Goal: Complete application form: Complete application form

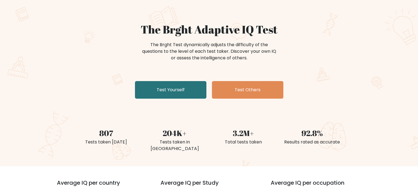
scroll to position [55, 0]
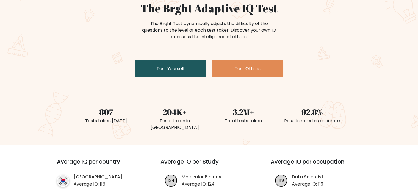
click at [178, 72] on link "Test Yourself" at bounding box center [170, 69] width 71 height 18
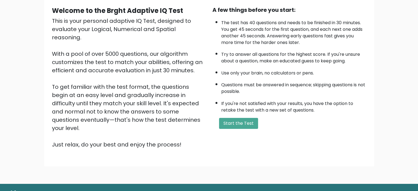
scroll to position [60, 0]
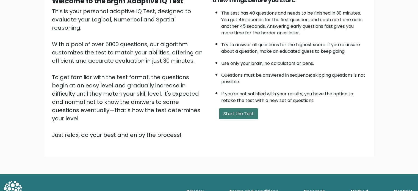
click at [239, 117] on button "Start the Test" at bounding box center [238, 113] width 39 height 11
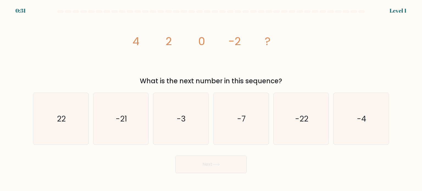
drag, startPoint x: 137, startPoint y: 77, endPoint x: 294, endPoint y: 77, distance: 157.2
click at [294, 77] on div "What is the next number in this sequence?" at bounding box center [211, 81] width 350 height 10
copy div "What is the next number in this sequence?"
drag, startPoint x: 126, startPoint y: 40, endPoint x: 278, endPoint y: 43, distance: 151.8
click at [278, 43] on div "image/svg+xml 4 2 0 -2 ? What is the next number in this sequence?" at bounding box center [211, 51] width 363 height 70
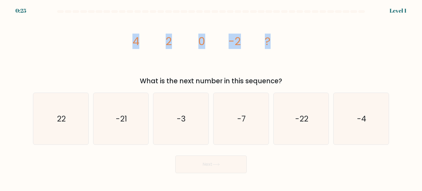
copy g "4 2 0 -2 ?"
click at [366, 121] on text "-4" at bounding box center [361, 118] width 9 height 11
click at [211, 98] on input "f. -4" at bounding box center [211, 97] width 0 height 3
radio input "true"
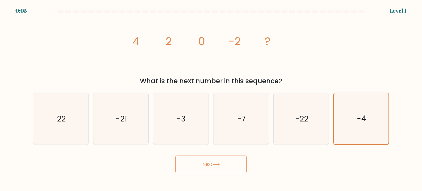
click at [229, 165] on button "Next" at bounding box center [210, 165] width 71 height 18
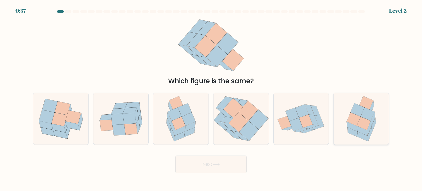
click at [365, 118] on icon at bounding box center [366, 122] width 11 height 10
click at [211, 98] on input "f." at bounding box center [211, 97] width 0 height 3
radio input "true"
click at [229, 166] on button "Next" at bounding box center [210, 165] width 71 height 18
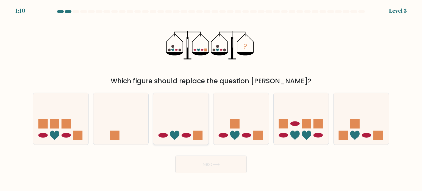
click at [184, 128] on icon at bounding box center [180, 119] width 55 height 46
click at [211, 98] on input "c." at bounding box center [211, 97] width 0 height 3
radio input "true"
click at [202, 161] on button "Next" at bounding box center [210, 165] width 71 height 18
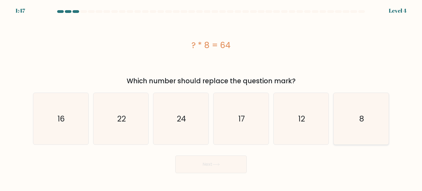
click at [354, 117] on icon "8" at bounding box center [361, 119] width 52 height 52
click at [211, 98] on input "f. 8" at bounding box center [211, 97] width 0 height 3
radio input "true"
click at [223, 164] on button "Next" at bounding box center [210, 165] width 71 height 18
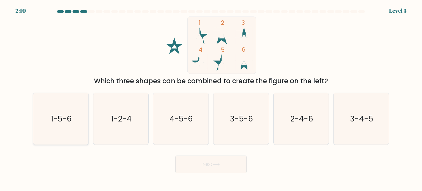
click at [60, 120] on text "1-5-6" at bounding box center [61, 118] width 21 height 11
click at [211, 98] on input "a. 1-5-6" at bounding box center [211, 97] width 0 height 3
radio input "true"
click at [208, 161] on button "Next" at bounding box center [210, 165] width 71 height 18
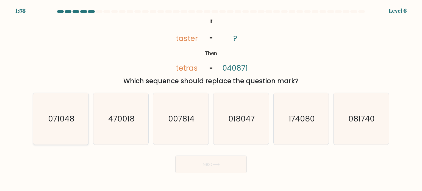
click at [55, 119] on text "071048" at bounding box center [61, 118] width 26 height 11
click at [211, 98] on input "a. 071048" at bounding box center [211, 97] width 0 height 3
radio input "true"
click at [212, 160] on button "Next" at bounding box center [210, 165] width 71 height 18
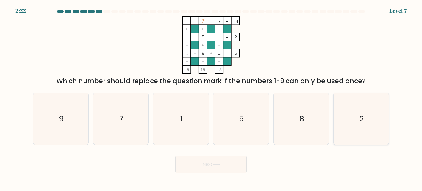
click at [363, 121] on text "2" at bounding box center [362, 118] width 4 height 11
click at [211, 98] on input "f. 2" at bounding box center [211, 97] width 0 height 3
radio input "true"
click at [227, 164] on button "Next" at bounding box center [210, 165] width 71 height 18
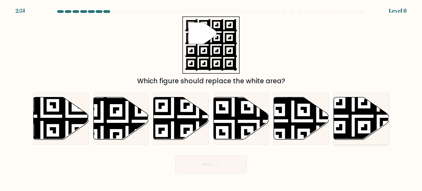
click at [360, 113] on icon at bounding box center [379, 141] width 100 height 100
click at [211, 98] on input "f." at bounding box center [211, 97] width 0 height 3
radio input "true"
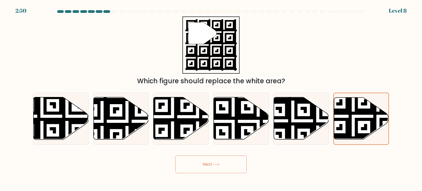
click at [212, 163] on button "Next" at bounding box center [210, 165] width 71 height 18
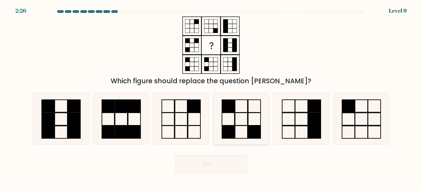
click at [238, 122] on icon at bounding box center [241, 119] width 52 height 52
click at [211, 98] on input "d." at bounding box center [211, 97] width 0 height 3
radio input "true"
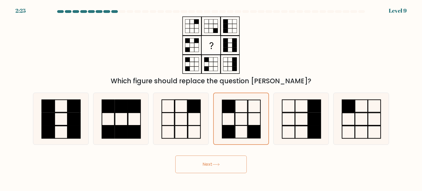
click at [228, 165] on button "Next" at bounding box center [210, 165] width 71 height 18
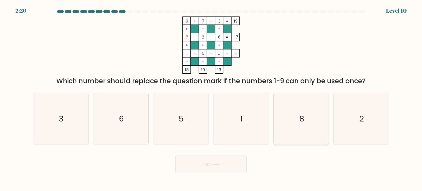
click at [294, 120] on icon "8" at bounding box center [301, 119] width 52 height 52
click at [211, 98] on input "e. 8" at bounding box center [211, 97] width 0 height 3
radio input "true"
click at [189, 118] on icon "5" at bounding box center [181, 119] width 52 height 52
click at [211, 98] on input "c. 5" at bounding box center [211, 97] width 0 height 3
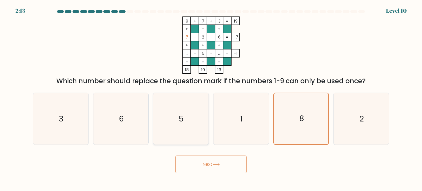
radio input "true"
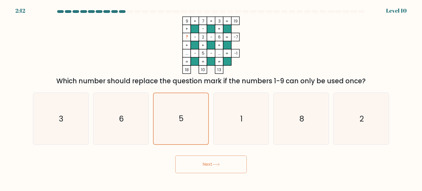
click at [205, 164] on button "Next" at bounding box center [210, 165] width 71 height 18
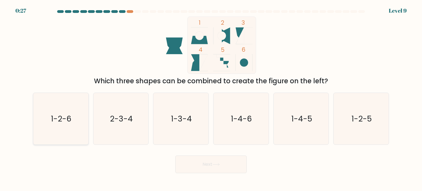
click at [58, 122] on text "1-2-6" at bounding box center [61, 118] width 21 height 11
click at [211, 98] on input "a. 1-2-6" at bounding box center [211, 97] width 0 height 3
radio input "true"
click at [214, 167] on button "Next" at bounding box center [210, 165] width 71 height 18
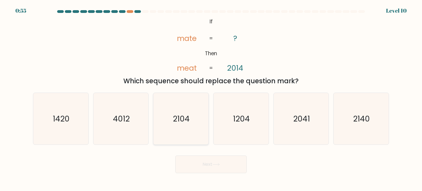
click at [186, 122] on text "2104" at bounding box center [181, 118] width 17 height 11
click at [211, 98] on input "c. 2104" at bounding box center [211, 97] width 0 height 3
radio input "true"
click at [209, 165] on button "Next" at bounding box center [210, 165] width 71 height 18
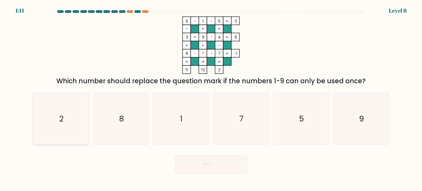
click at [76, 115] on icon "2" at bounding box center [61, 119] width 52 height 52
click at [211, 98] on input "a. 2" at bounding box center [211, 97] width 0 height 3
radio input "true"
click at [208, 171] on button "Next" at bounding box center [210, 165] width 71 height 18
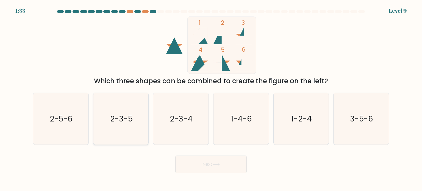
click at [133, 103] on icon "2-3-5" at bounding box center [121, 119] width 52 height 52
click at [211, 98] on input "b. 2-3-5" at bounding box center [211, 97] width 0 height 3
radio input "true"
click at [209, 170] on button "Next" at bounding box center [210, 165] width 71 height 18
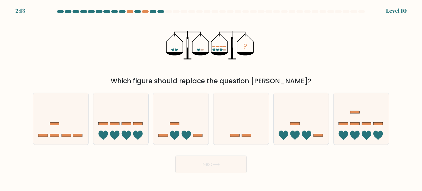
click at [224, 166] on button "Next" at bounding box center [210, 165] width 71 height 18
click at [313, 137] on icon at bounding box center [301, 119] width 55 height 46
click at [211, 98] on input "e." at bounding box center [211, 97] width 0 height 3
radio input "true"
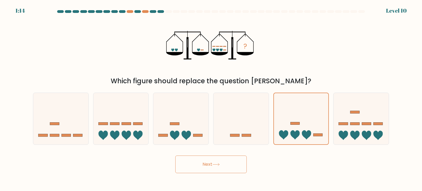
click at [217, 162] on button "Next" at bounding box center [210, 165] width 71 height 18
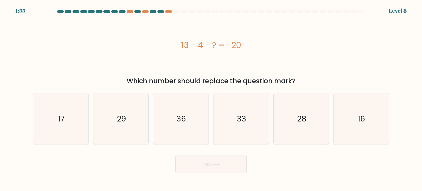
drag, startPoint x: 178, startPoint y: 46, endPoint x: 258, endPoint y: 46, distance: 79.2
click at [249, 45] on div "13 - 4 - ? = -20" at bounding box center [211, 45] width 356 height 12
copy div "13 - 4 - ? = -20"
click at [120, 115] on text "29" at bounding box center [121, 118] width 9 height 11
click at [211, 98] on input "b. 29" at bounding box center [211, 97] width 0 height 3
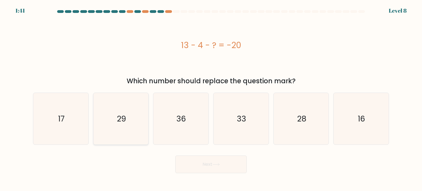
radio input "true"
click at [200, 163] on button "Next" at bounding box center [210, 165] width 71 height 18
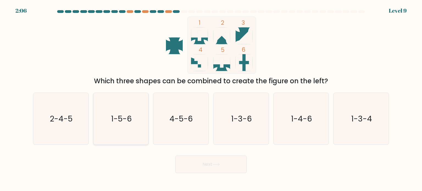
click at [126, 115] on text "1-5-6" at bounding box center [121, 118] width 21 height 11
click at [211, 98] on input "b. 1-5-6" at bounding box center [211, 97] width 0 height 3
radio input "true"
click at [207, 168] on button "Next" at bounding box center [210, 165] width 71 height 18
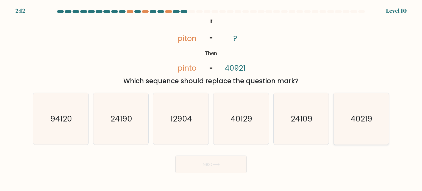
click at [357, 121] on text "40219" at bounding box center [362, 118] width 22 height 11
click at [211, 98] on input "f. 40219" at bounding box center [211, 97] width 0 height 3
radio input "true"
click at [225, 163] on button "Next" at bounding box center [210, 165] width 71 height 18
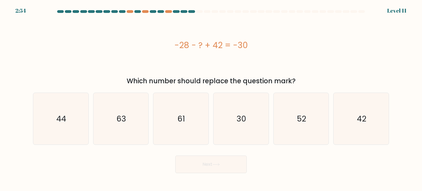
drag, startPoint x: 163, startPoint y: 41, endPoint x: 280, endPoint y: 46, distance: 116.7
click at [280, 46] on div "-28 - ? + 42 = -30" at bounding box center [211, 45] width 356 height 12
copy div "-28 - ? + 42 = -30"
click at [74, 127] on icon "44" at bounding box center [61, 119] width 52 height 52
click at [211, 98] on input "a. 44" at bounding box center [211, 97] width 0 height 3
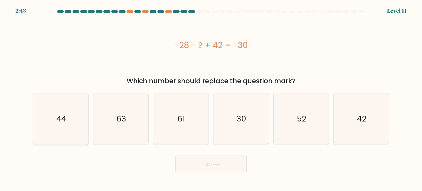
radio input "true"
click at [192, 164] on button "Next" at bounding box center [210, 165] width 71 height 18
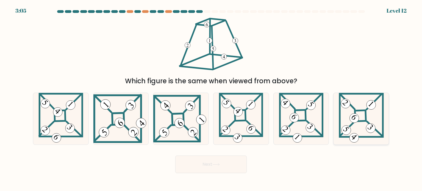
click at [351, 115] on 865 at bounding box center [354, 118] width 13 height 13
click at [211, 98] on input "f." at bounding box center [211, 97] width 0 height 3
radio input "true"
click at [233, 161] on button "Next" at bounding box center [210, 165] width 71 height 18
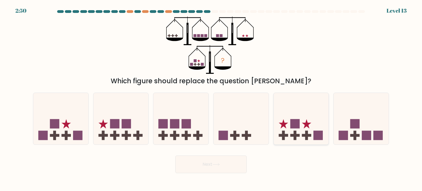
click at [310, 117] on icon at bounding box center [301, 119] width 55 height 46
click at [211, 98] on input "e." at bounding box center [211, 97] width 0 height 3
radio input "true"
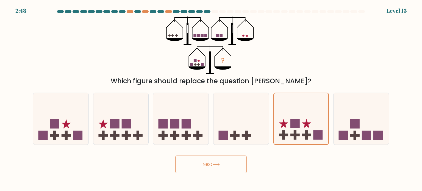
click at [220, 164] on icon at bounding box center [215, 164] width 7 height 3
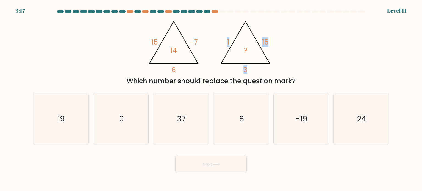
drag, startPoint x: 223, startPoint y: 40, endPoint x: 267, endPoint y: 72, distance: 54.4
click at [267, 72] on icon "@import url('https://fonts.googleapis.com/css?family=Abril+Fatface:400,100,100i…" at bounding box center [211, 44] width 132 height 57
copy icon "1 15 3"
drag, startPoint x: 123, startPoint y: 81, endPoint x: 314, endPoint y: 81, distance: 191.1
click at [314, 81] on div "Which number should replace the question mark?" at bounding box center [211, 81] width 350 height 10
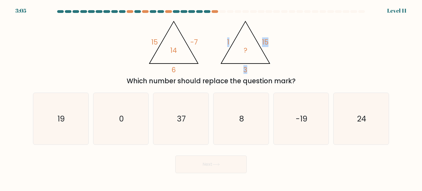
copy div "Which number should replace the question mark?"
drag, startPoint x: 50, startPoint y: 116, endPoint x: 376, endPoint y: 125, distance: 325.9
click at [376, 125] on div "a. 19 b. 0 c." at bounding box center [211, 116] width 361 height 57
copy div "19 b. 0 c. 37 d. 8 e. -19 f. 24"
click at [71, 131] on icon "19" at bounding box center [61, 119] width 52 height 52
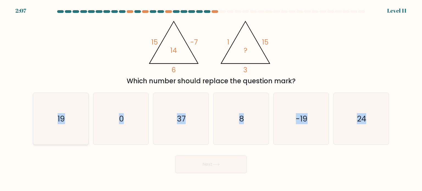
click at [211, 98] on input "a. 19" at bounding box center [211, 97] width 0 height 3
radio input "true"
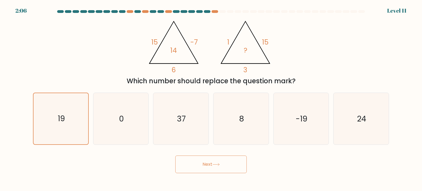
click at [226, 165] on button "Next" at bounding box center [210, 165] width 71 height 18
click at [212, 164] on button "Next" at bounding box center [210, 165] width 71 height 18
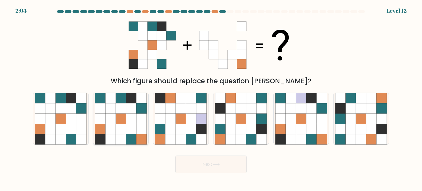
click at [131, 125] on icon at bounding box center [131, 129] width 10 height 10
click at [211, 98] on input "b." at bounding box center [211, 97] width 0 height 3
radio input "true"
click at [204, 165] on button "Next" at bounding box center [210, 165] width 71 height 18
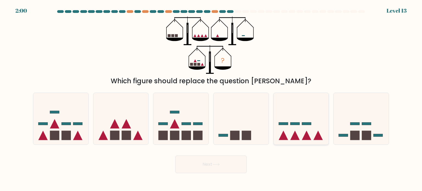
click at [297, 134] on icon at bounding box center [301, 119] width 55 height 46
click at [211, 98] on input "e." at bounding box center [211, 97] width 0 height 3
radio input "true"
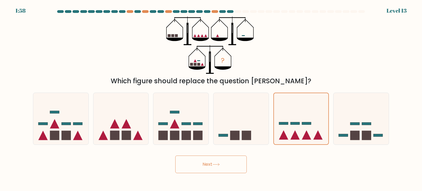
click at [206, 165] on button "Next" at bounding box center [210, 165] width 71 height 18
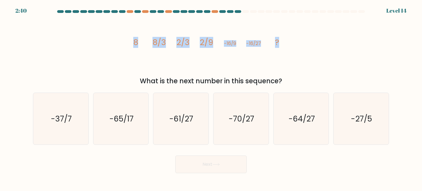
drag, startPoint x: 125, startPoint y: 40, endPoint x: 321, endPoint y: 44, distance: 195.5
click at [321, 44] on div "image/svg+xml 8 8/3 2/3 2/9 -16/9 -16/27 ? What is the next number in this sequ…" at bounding box center [211, 51] width 363 height 70
copy g "8 8/3 2/3 2/9 -16/9 -16/27 ?"
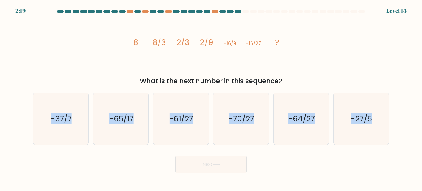
drag, startPoint x: 38, startPoint y: 118, endPoint x: 390, endPoint y: 122, distance: 351.6
click at [390, 122] on div "a. -37/7 b. -65/17" at bounding box center [211, 116] width 361 height 57
copy div "-37/7 b. -65/17 c. -61/27 d. -70/27 e. -64/27 f. -27/5"
click at [344, 143] on icon "-27/5" at bounding box center [361, 119] width 52 height 52
click at [211, 98] on input "f. -27/5" at bounding box center [211, 97] width 0 height 3
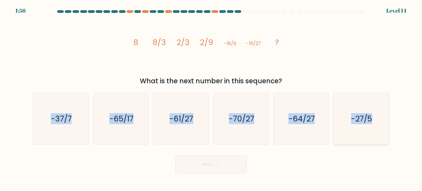
radio input "true"
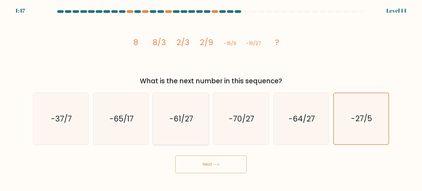
click at [180, 120] on text "-61/27" at bounding box center [182, 118] width 24 height 11
click at [211, 98] on input "c. -61/27" at bounding box center [211, 97] width 0 height 3
radio input "true"
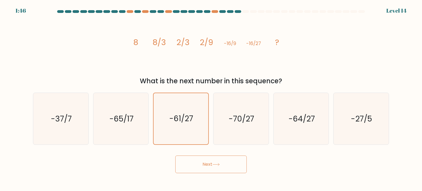
click at [219, 164] on icon at bounding box center [215, 164] width 7 height 3
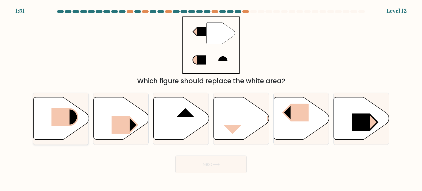
click at [59, 117] on rect at bounding box center [60, 117] width 18 height 18
click at [211, 98] on input "a." at bounding box center [211, 97] width 0 height 3
radio input "true"
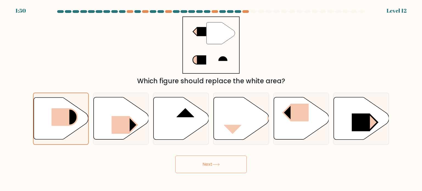
click at [203, 161] on button "Next" at bounding box center [210, 165] width 71 height 18
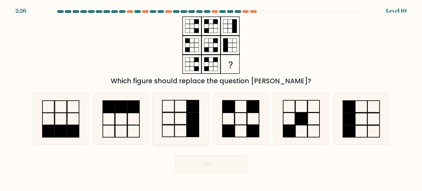
click at [187, 125] on rect at bounding box center [193, 131] width 12 height 12
click at [211, 98] on input "c." at bounding box center [211, 97] width 0 height 3
radio input "true"
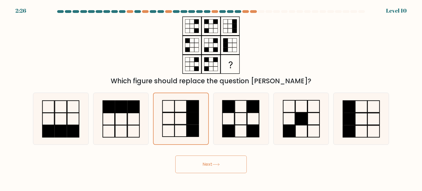
click at [208, 169] on button "Next" at bounding box center [210, 165] width 71 height 18
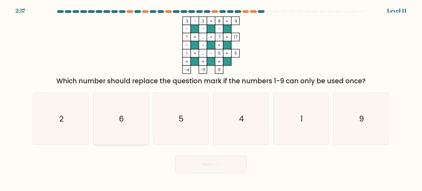
click at [122, 123] on text "6" at bounding box center [121, 118] width 5 height 11
click at [211, 98] on input "b. 6" at bounding box center [211, 97] width 0 height 3
radio input "true"
click at [203, 165] on button "Next" at bounding box center [210, 165] width 71 height 18
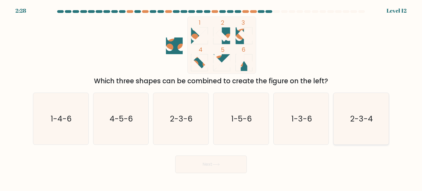
click at [353, 121] on text "2-3-4" at bounding box center [361, 118] width 23 height 11
click at [211, 98] on input "f. 2-3-4" at bounding box center [211, 97] width 0 height 3
radio input "true"
click at [208, 162] on button "Next" at bounding box center [210, 165] width 71 height 18
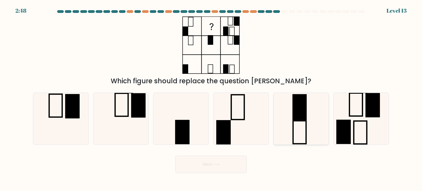
click at [303, 123] on icon at bounding box center [301, 119] width 52 height 52
click at [211, 98] on input "e." at bounding box center [211, 97] width 0 height 3
radio input "true"
click at [216, 167] on button "Next" at bounding box center [210, 165] width 71 height 18
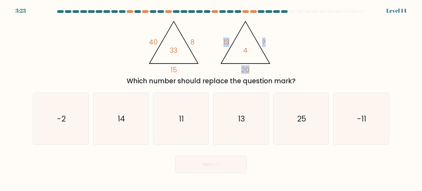
drag, startPoint x: 220, startPoint y: 39, endPoint x: 269, endPoint y: 71, distance: 58.3
click at [269, 71] on icon "@import url('https://fonts.googleapis.com/css?family=Abril+Fatface:400,100,100i…" at bounding box center [211, 44] width 132 height 57
click at [302, 59] on div "@import url('https://fonts.googleapis.com/css?family=Abril+Fatface:400,100,100i…" at bounding box center [211, 51] width 363 height 70
drag, startPoint x: 127, startPoint y: 80, endPoint x: 304, endPoint y: 82, distance: 177.0
click at [304, 82] on div "Which number should replace the question mark?" at bounding box center [211, 81] width 350 height 10
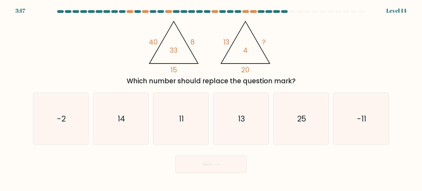
copy div "Which number should replace the question mark?"
drag, startPoint x: 46, startPoint y: 114, endPoint x: 371, endPoint y: 120, distance: 324.4
click at [371, 120] on div "a. -2 b. 14 c." at bounding box center [211, 116] width 361 height 57
click at [126, 127] on icon "14" at bounding box center [121, 119] width 52 height 52
click at [211, 98] on input "b. 14" at bounding box center [211, 97] width 0 height 3
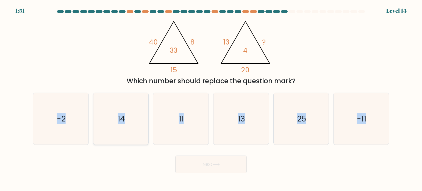
radio input "true"
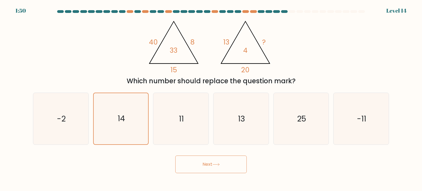
click at [214, 162] on button "Next" at bounding box center [210, 165] width 71 height 18
click at [216, 167] on button "Next" at bounding box center [210, 165] width 71 height 18
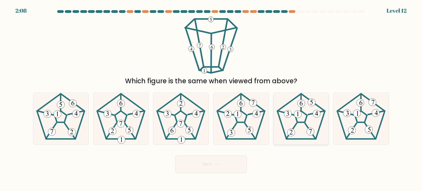
click at [306, 117] on icon at bounding box center [301, 119] width 52 height 52
click at [211, 98] on input "e." at bounding box center [211, 97] width 0 height 3
radio input "true"
click at [216, 162] on button "Next" at bounding box center [210, 165] width 71 height 18
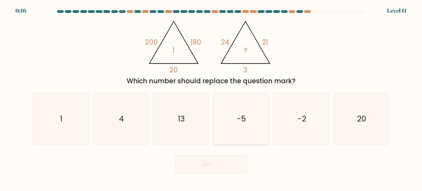
click at [242, 127] on icon "-5" at bounding box center [241, 119] width 52 height 52
click at [211, 98] on input "d. -5" at bounding box center [211, 97] width 0 height 3
radio input "true"
click at [216, 165] on icon at bounding box center [216, 164] width 7 height 2
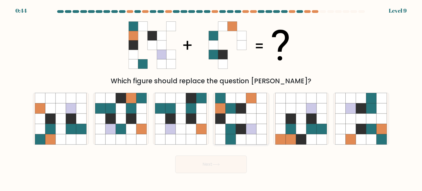
click at [254, 111] on icon at bounding box center [251, 108] width 10 height 10
click at [211, 98] on input "d." at bounding box center [211, 97] width 0 height 3
radio input "true"
click at [217, 164] on icon at bounding box center [215, 164] width 7 height 3
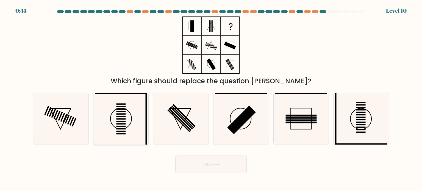
click at [122, 118] on icon at bounding box center [121, 119] width 52 height 52
click at [211, 98] on input "b." at bounding box center [211, 97] width 0 height 3
radio input "true"
click at [207, 166] on button "Next" at bounding box center [210, 165] width 71 height 18
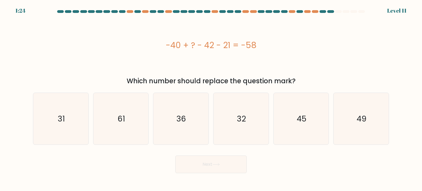
drag, startPoint x: 162, startPoint y: 46, endPoint x: 286, endPoint y: 45, distance: 123.7
click at [286, 45] on div "-40 + ? - 42 - 21 = -58" at bounding box center [211, 45] width 356 height 12
copy div "-40 + ? - 42 - 21 = -58"
click at [285, 125] on icon "45" at bounding box center [301, 119] width 52 height 52
click at [211, 98] on input "e. 45" at bounding box center [211, 97] width 0 height 3
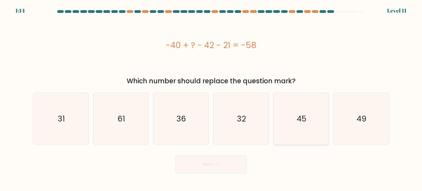
radio input "true"
click at [228, 166] on button "Next" at bounding box center [210, 165] width 71 height 18
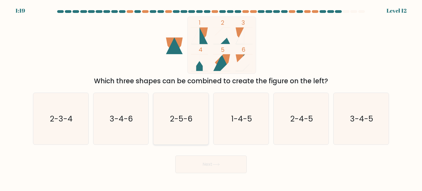
click at [170, 117] on icon "2-5-6" at bounding box center [181, 119] width 52 height 52
click at [211, 98] on input "c. 2-5-6" at bounding box center [211, 97] width 0 height 3
radio input "true"
click at [212, 165] on button "Next" at bounding box center [210, 165] width 71 height 18
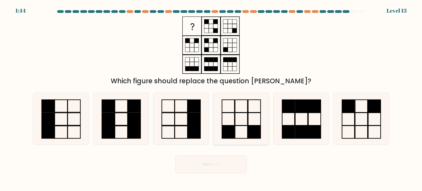
click at [241, 123] on icon at bounding box center [241, 119] width 52 height 52
click at [211, 98] on input "d." at bounding box center [211, 97] width 0 height 3
radio input "true"
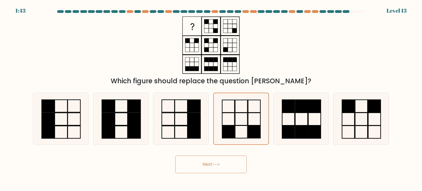
click at [218, 164] on icon at bounding box center [215, 164] width 7 height 3
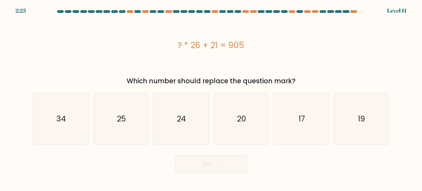
drag, startPoint x: 170, startPoint y: 49, endPoint x: 305, endPoint y: 49, distance: 135.3
click at [305, 49] on div "? * 26 + 21 = 905" at bounding box center [211, 45] width 356 height 12
copy div "? * 26 + 21 = 905"
click at [64, 116] on text "34" at bounding box center [62, 118] width 10 height 11
click at [211, 98] on input "a. 34" at bounding box center [211, 97] width 0 height 3
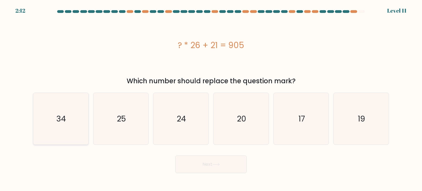
radio input "true"
click at [207, 164] on button "Next" at bounding box center [210, 165] width 71 height 18
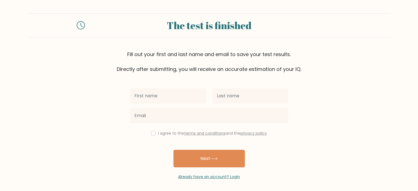
click at [150, 99] on input "text" at bounding box center [168, 95] width 76 height 15
type input "[PERSON_NAME]"
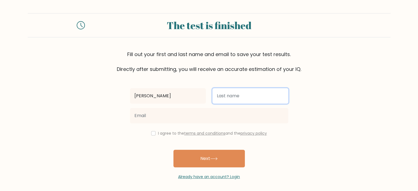
click at [220, 96] on input "text" at bounding box center [250, 95] width 76 height 15
type input "[PERSON_NAME]"
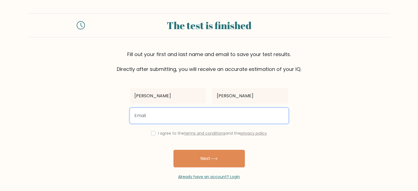
click at [174, 118] on input "email" at bounding box center [209, 115] width 158 height 15
type input "[EMAIL_ADDRESS][DOMAIN_NAME]"
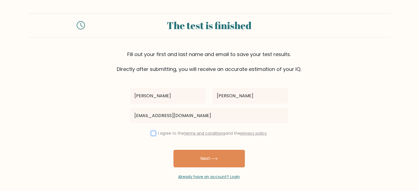
click at [151, 134] on input "checkbox" at bounding box center [153, 133] width 4 height 4
checkbox input "true"
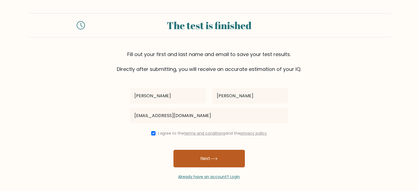
click at [206, 160] on button "Next" at bounding box center [208, 159] width 71 height 18
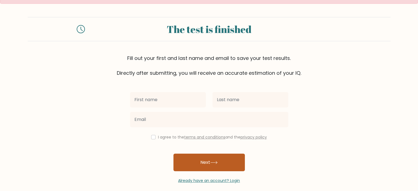
scroll to position [18, 0]
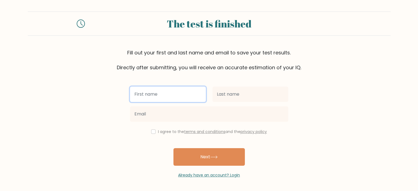
click at [143, 96] on input "text" at bounding box center [168, 94] width 76 height 15
type input "[PERSON_NAME]"
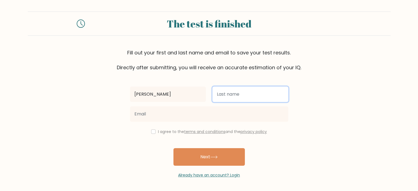
click at [229, 92] on input "text" at bounding box center [250, 94] width 76 height 15
type input "[PERSON_NAME]"
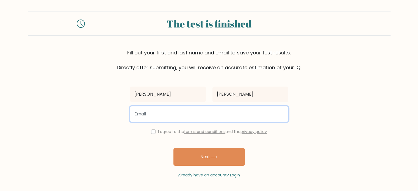
click at [177, 117] on input "email" at bounding box center [209, 113] width 158 height 15
type input "[EMAIL_ADDRESS][DOMAIN_NAME]"
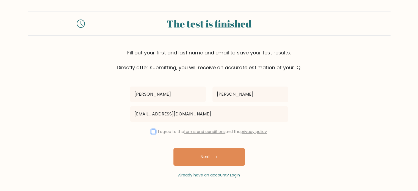
click at [151, 131] on input "checkbox" at bounding box center [153, 131] width 4 height 4
checkbox input "true"
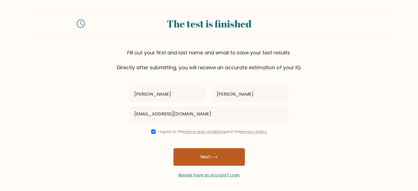
click at [212, 157] on icon at bounding box center [214, 157] width 7 height 2
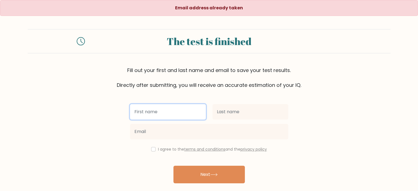
scroll to position [18, 0]
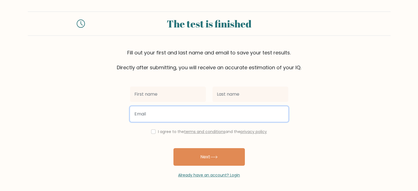
click at [145, 114] on input "email" at bounding box center [209, 113] width 158 height 15
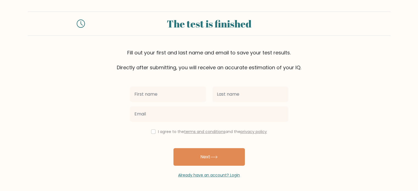
click at [101, 114] on form "The test is finished Fill out your first and last name and email to save your t…" at bounding box center [209, 95] width 418 height 167
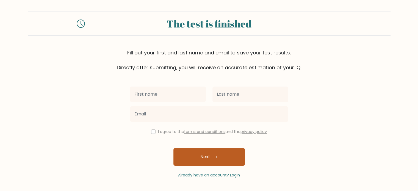
click at [199, 156] on button "Next" at bounding box center [208, 157] width 71 height 18
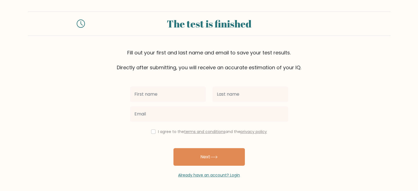
click at [51, 104] on form "The test is finished Fill out your first and last name and email to save your t…" at bounding box center [209, 95] width 418 height 167
click at [151, 102] on div at bounding box center [168, 94] width 82 height 20
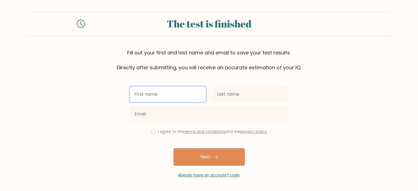
click at [151, 93] on input "text" at bounding box center [168, 94] width 76 height 15
type input "Ruth"
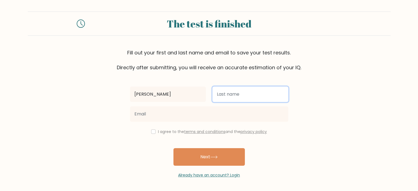
click at [219, 92] on input "text" at bounding box center [250, 94] width 76 height 15
type input "Arañez"
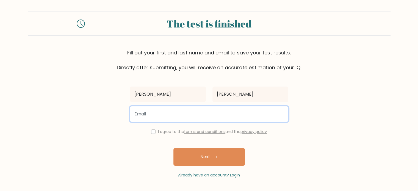
click at [144, 114] on input "email" at bounding box center [209, 113] width 158 height 15
type input "rutharanez814@yahoo.com"
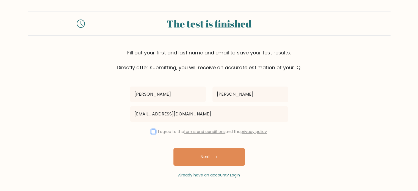
click at [151, 130] on input "checkbox" at bounding box center [153, 131] width 4 height 4
checkbox input "true"
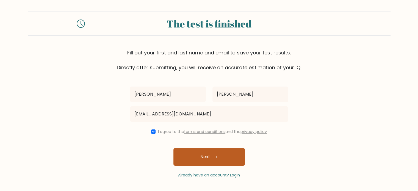
click at [209, 160] on button "Next" at bounding box center [208, 157] width 71 height 18
